Goal: Task Accomplishment & Management: Use online tool/utility

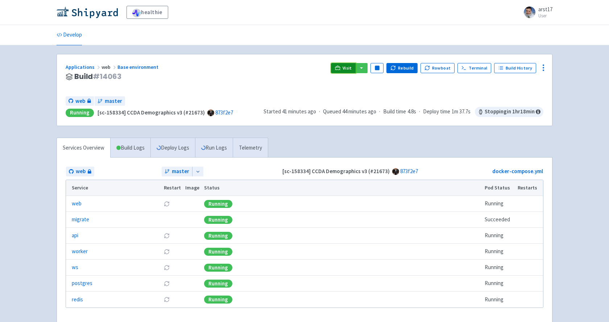
click at [340, 66] on icon at bounding box center [337, 67] width 5 height 5
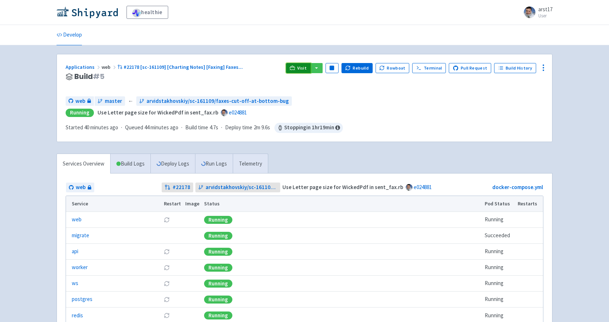
click at [306, 72] on link "Visit" at bounding box center [298, 68] width 25 height 10
